Goal: Task Accomplishment & Management: Use online tool/utility

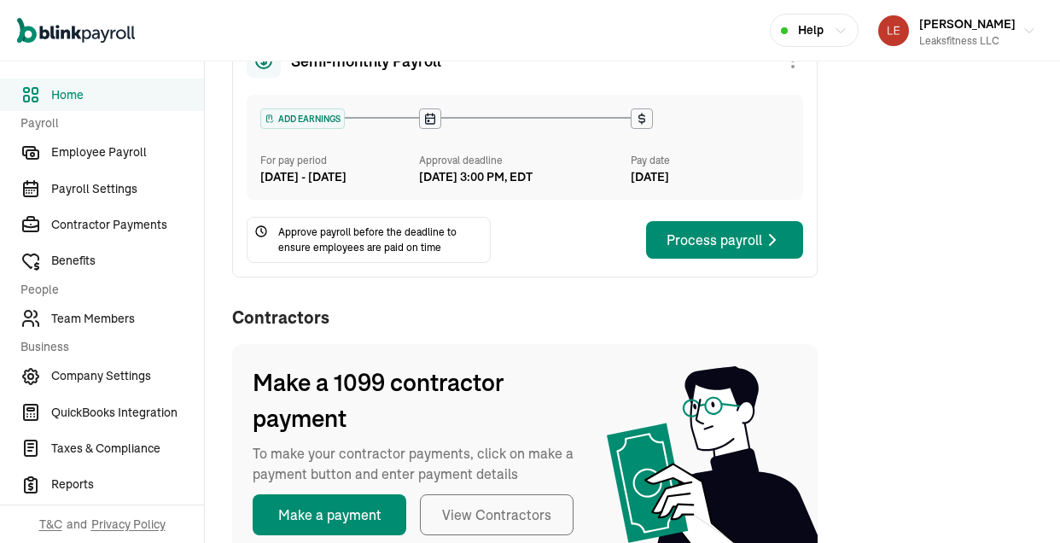
scroll to position [59, 0]
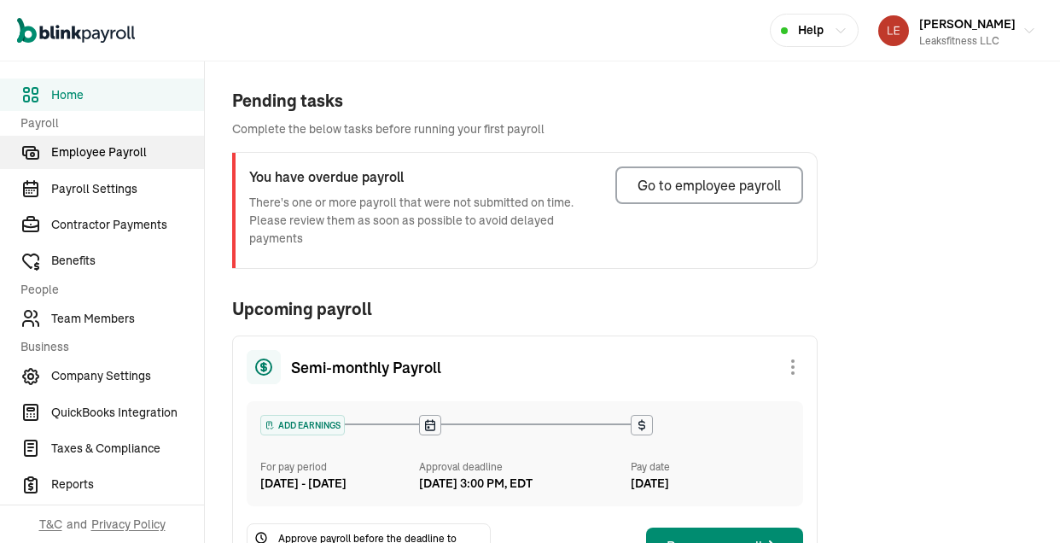
click at [104, 152] on span "Employee Payroll" at bounding box center [127, 152] width 153 height 18
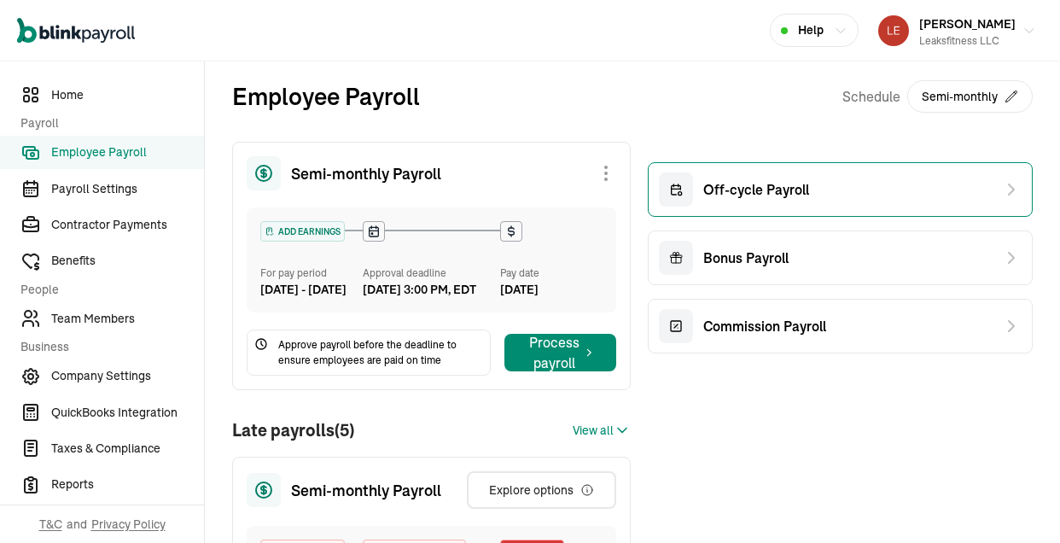
click at [785, 199] on span "Off-cycle Payroll" at bounding box center [757, 189] width 106 height 20
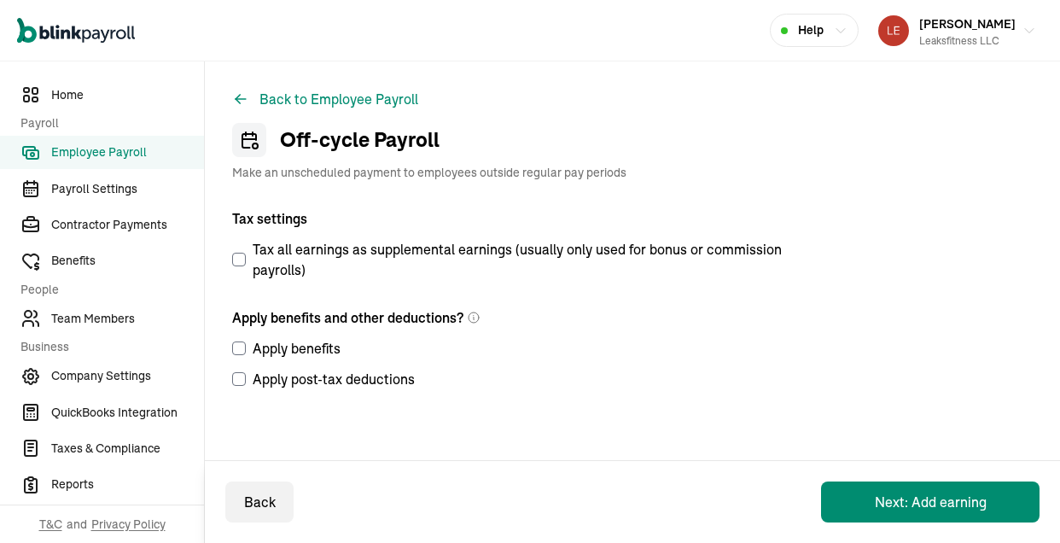
click at [241, 349] on input "Apply benefits" at bounding box center [239, 349] width 14 height 14
checkbox input "true"
click at [238, 380] on input "Apply post-tax deductions" at bounding box center [239, 379] width 14 height 14
checkbox input "true"
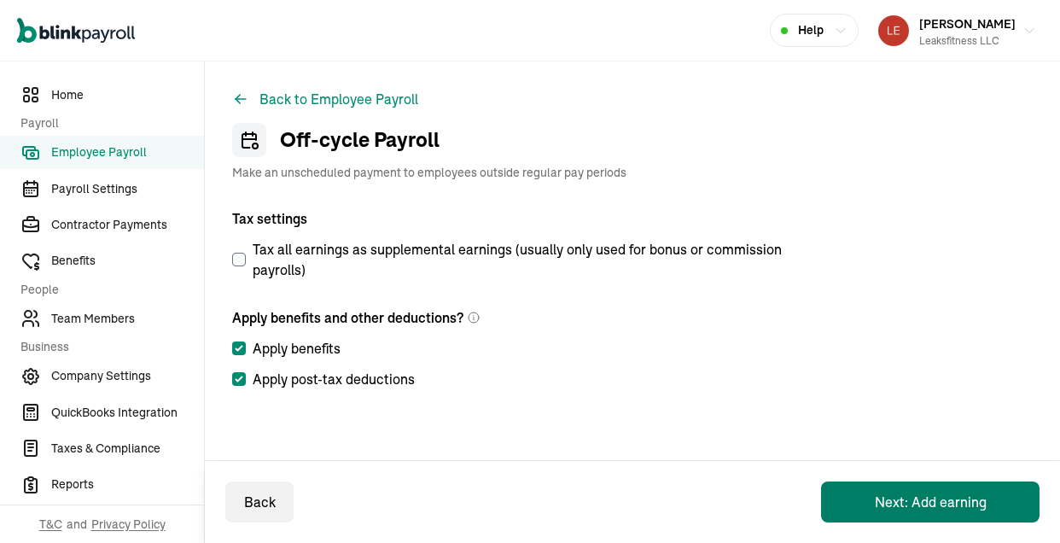
click at [940, 494] on button "Next: Add earning" at bounding box center [930, 502] width 219 height 41
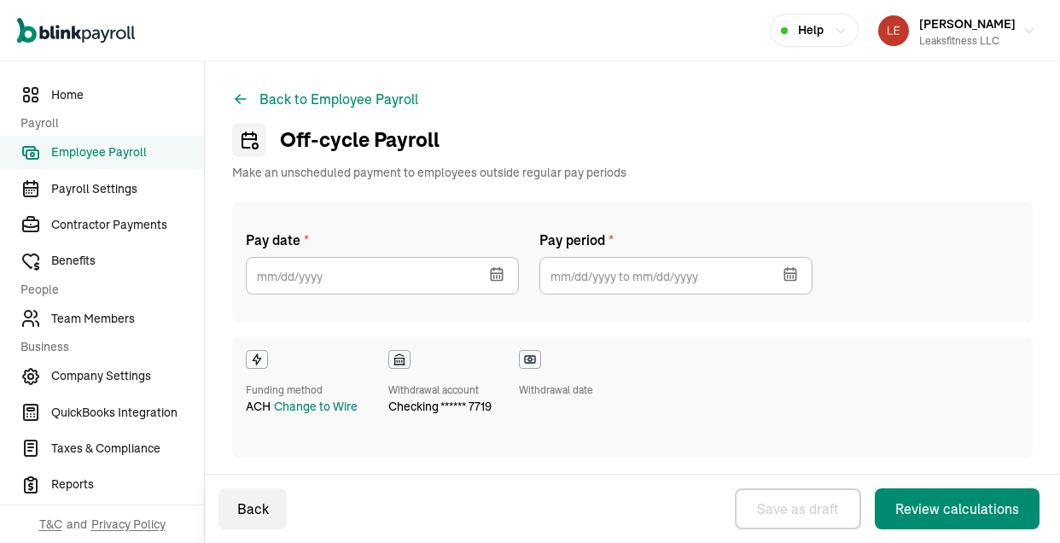
checkbox input "true"
select select "direct_deposit"
click at [489, 267] on icon "button" at bounding box center [496, 274] width 17 height 17
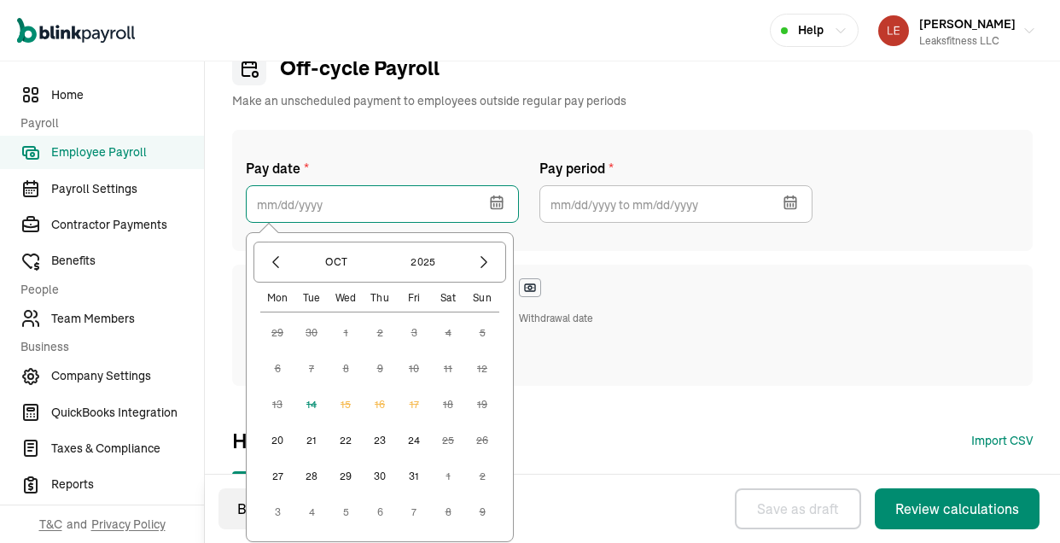
scroll to position [91, 0]
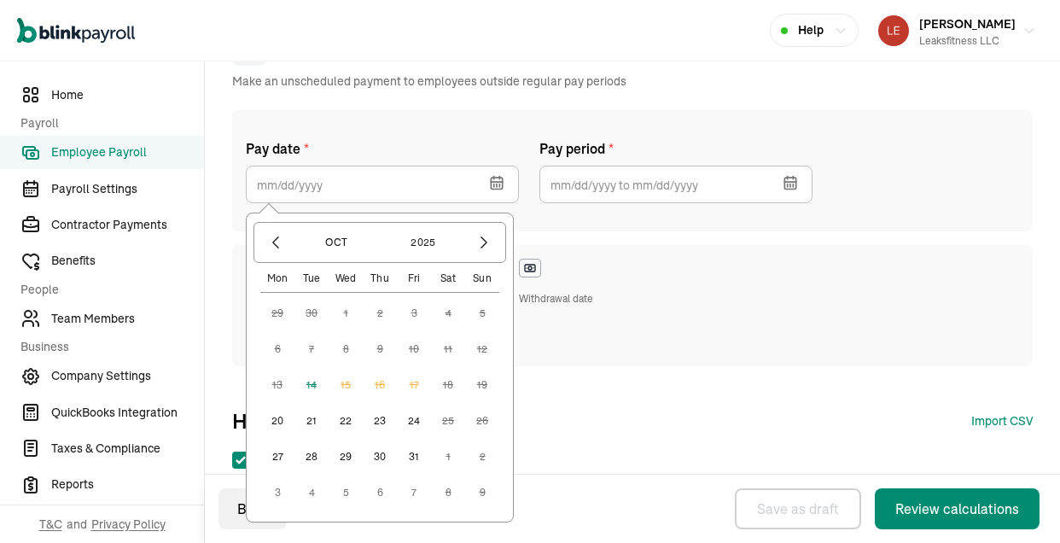
click at [284, 421] on button "20" at bounding box center [277, 421] width 34 height 34
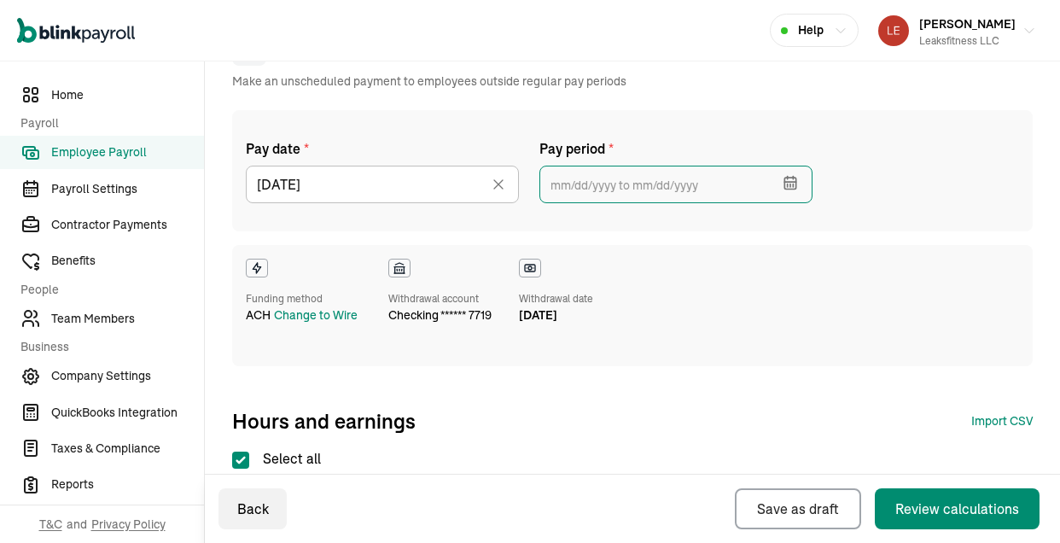
click at [677, 188] on input "text" at bounding box center [676, 185] width 273 height 38
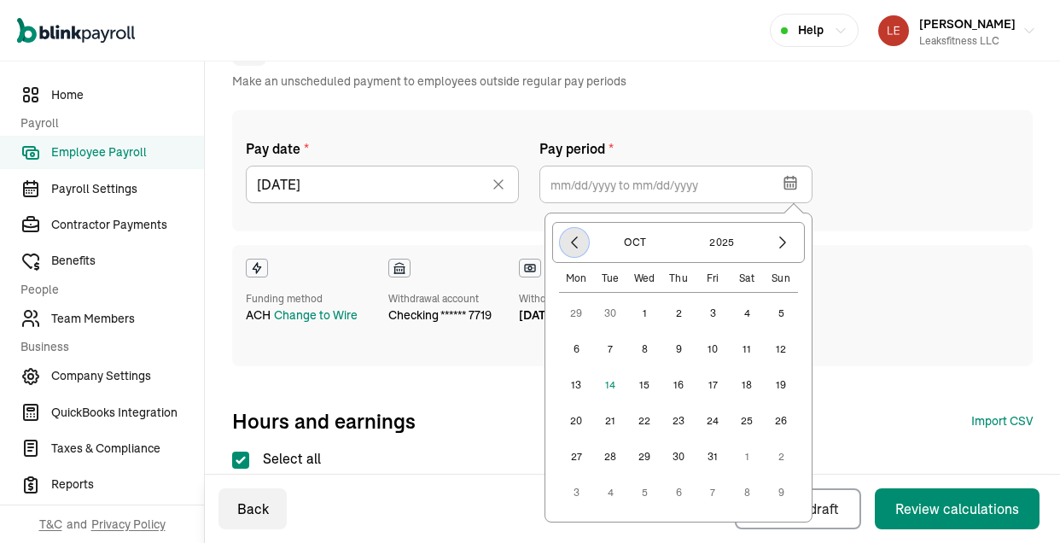
click at [568, 246] on icon "button" at bounding box center [574, 242] width 17 height 17
click at [679, 455] on button "25" at bounding box center [679, 457] width 34 height 34
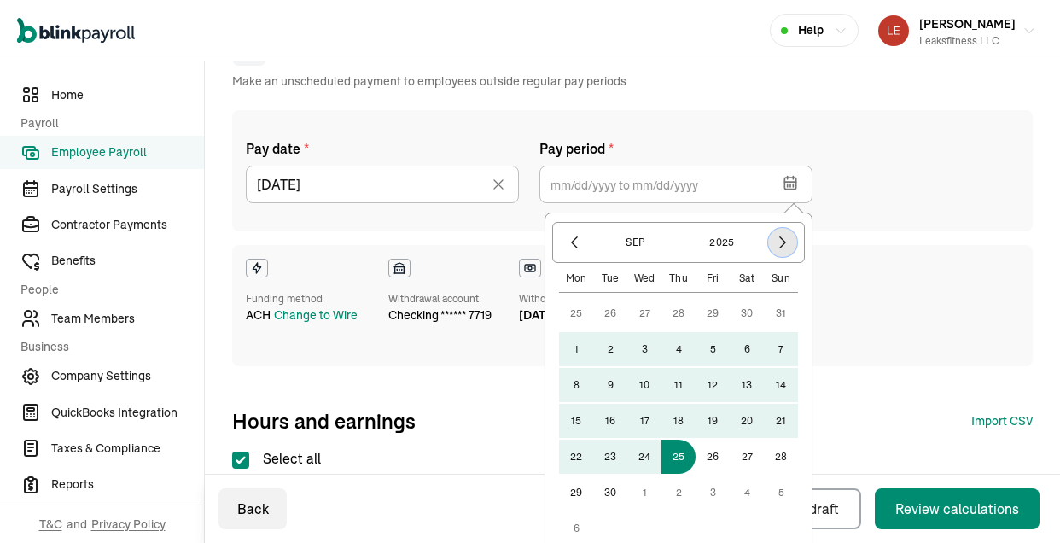
click at [782, 245] on icon "button" at bounding box center [782, 242] width 5 height 11
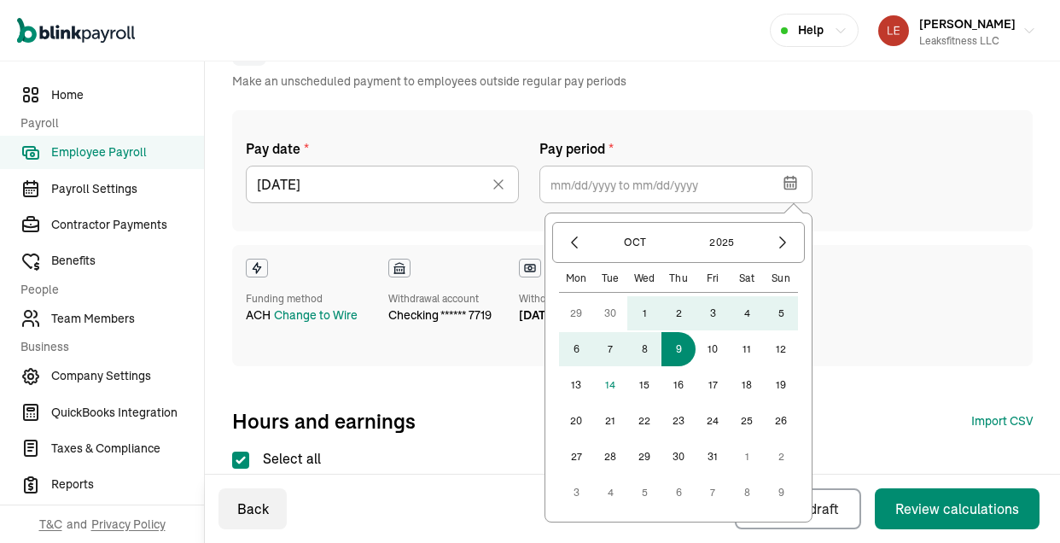
click at [688, 357] on button "9" at bounding box center [679, 349] width 34 height 34
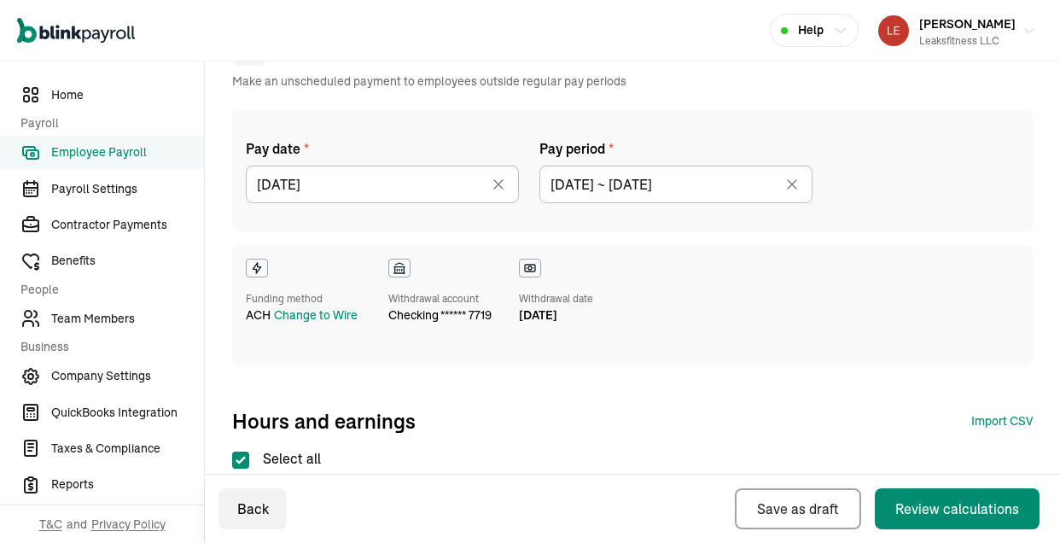
type input "[DATE] ~ [DATE]"
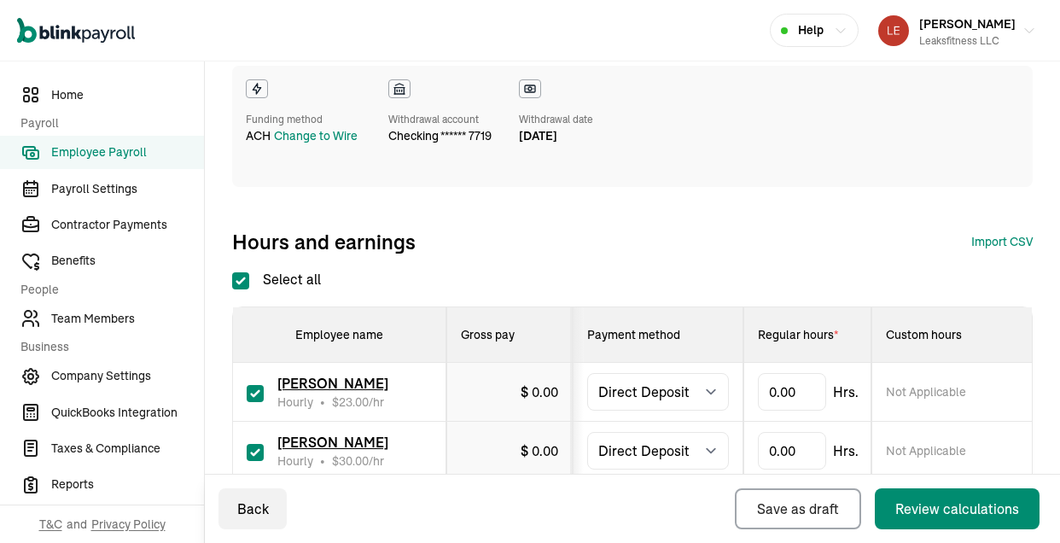
scroll to position [353, 0]
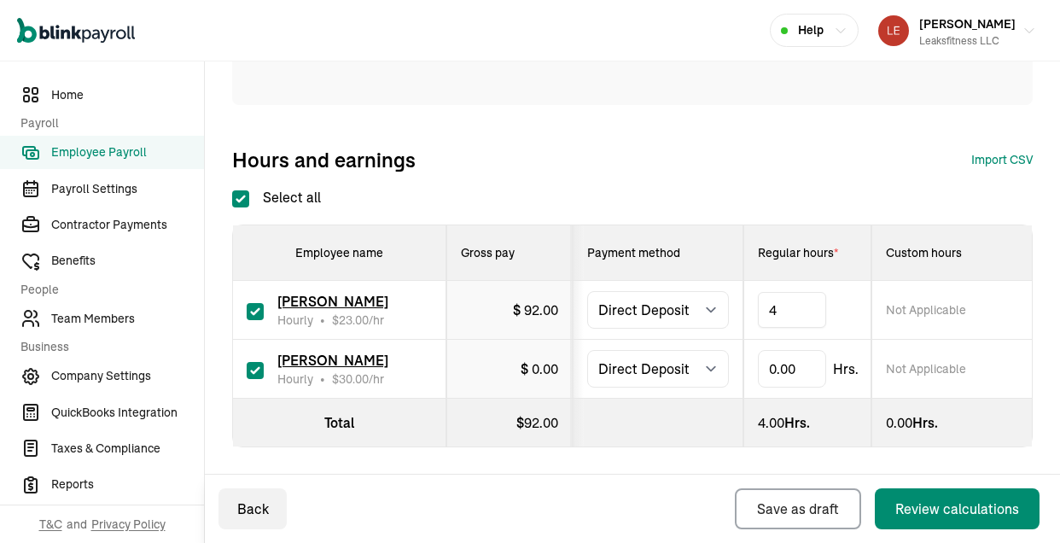
click at [733, 129] on div "Pay date * [DATE] [DATE] Mon Tue Wed Thu Fri Sat Sun 29 30 1 2 3 4 5 6 7 8 9 10…" at bounding box center [632, 11] width 801 height 324
type input "29.5"
click at [783, 170] on div "Hours and earnings Import CSV 1 Upload 2 Map Columns 3 Map Employees Drop your …" at bounding box center [632, 159] width 801 height 27
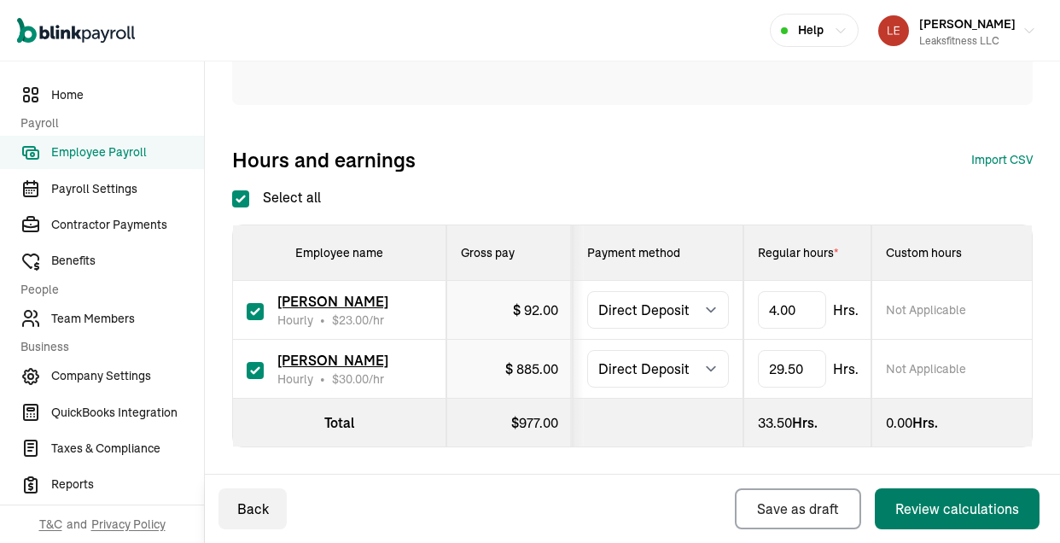
click at [920, 508] on div "Review calculations" at bounding box center [958, 509] width 124 height 20
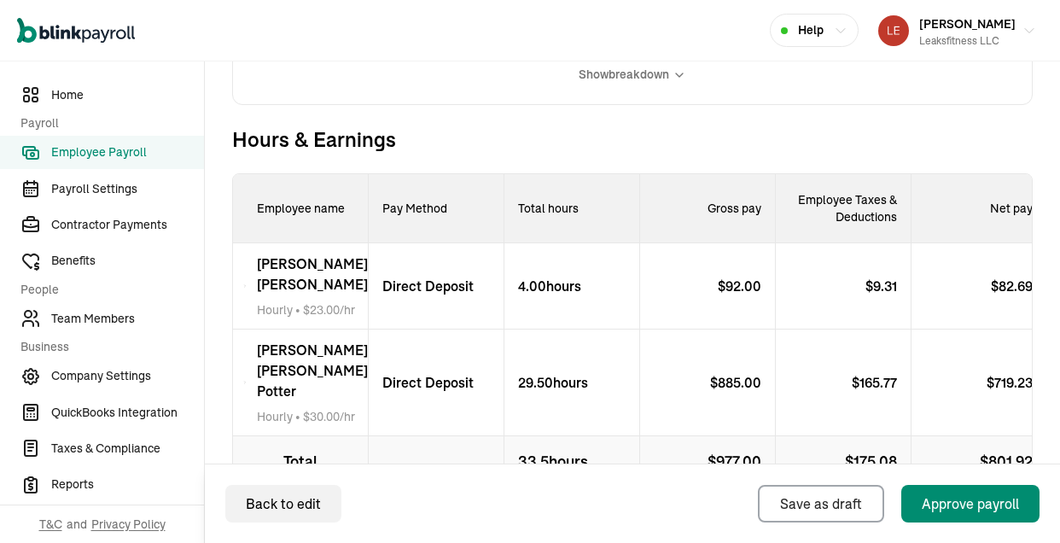
scroll to position [718, 0]
